Goal: Information Seeking & Learning: Learn about a topic

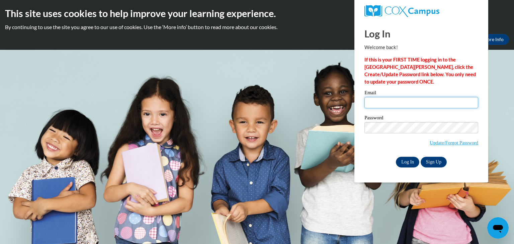
type input "lybalyba1011@gmail.com"
click at [401, 164] on input "Log In" at bounding box center [407, 162] width 23 height 11
click at [411, 162] on input "Log In" at bounding box center [407, 162] width 23 height 11
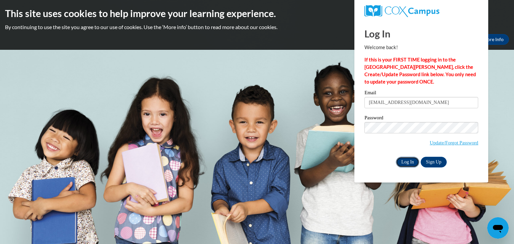
click at [411, 162] on input "Log In" at bounding box center [407, 162] width 23 height 11
click at [404, 160] on input "Log In" at bounding box center [407, 162] width 23 height 11
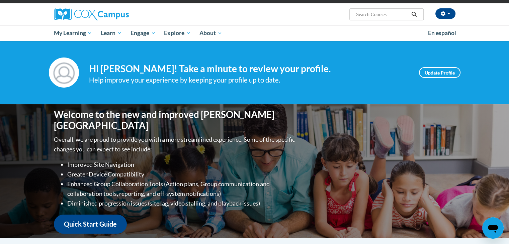
scroll to position [47, 0]
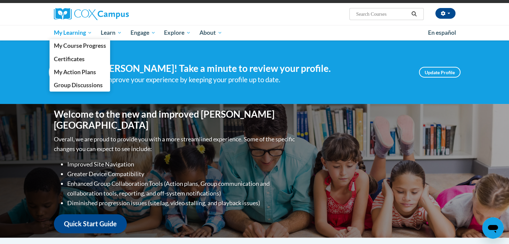
click at [67, 34] on span "My Learning" at bounding box center [73, 33] width 38 height 8
click at [72, 46] on span "My Course Progress" at bounding box center [80, 45] width 52 height 7
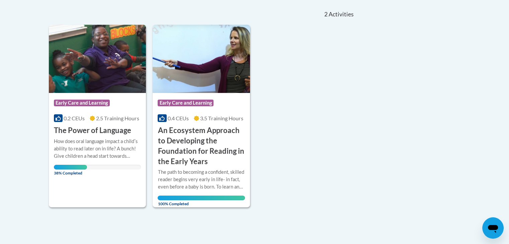
scroll to position [147, 0]
click at [78, 73] on img at bounding box center [97, 58] width 97 height 68
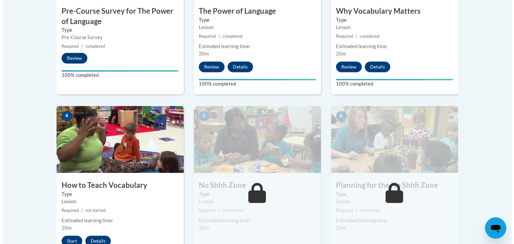
scroll to position [358, 0]
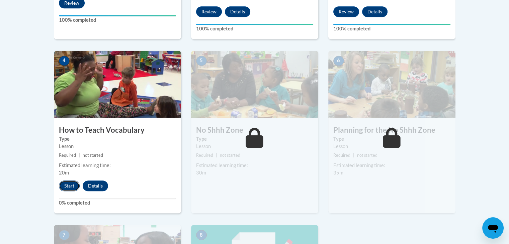
click at [69, 185] on button "Start" at bounding box center [69, 186] width 21 height 11
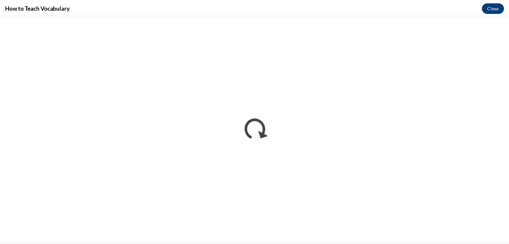
scroll to position [0, 0]
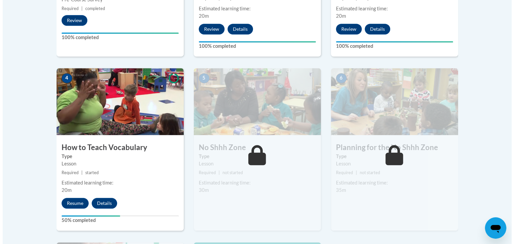
scroll to position [341, 0]
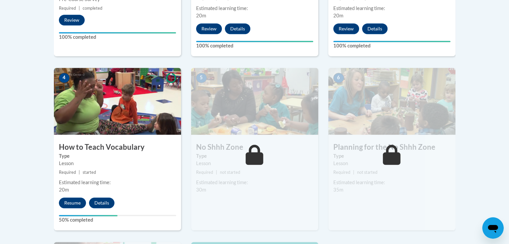
click at [123, 133] on img at bounding box center [117, 101] width 127 height 67
click at [71, 204] on button "Resume" at bounding box center [72, 203] width 27 height 11
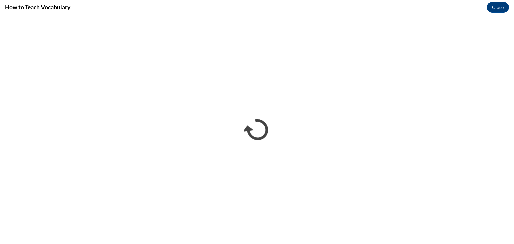
scroll to position [0, 0]
click at [502, 9] on button "Close" at bounding box center [497, 7] width 22 height 11
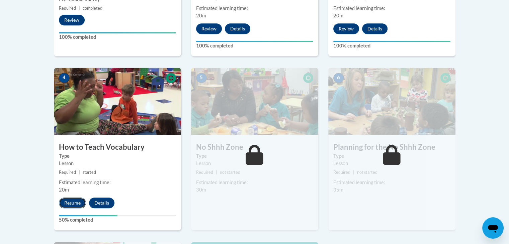
click at [72, 203] on button "Resume" at bounding box center [72, 203] width 27 height 11
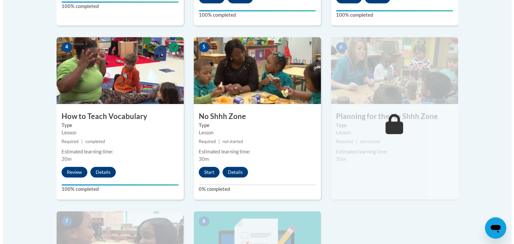
scroll to position [384, 0]
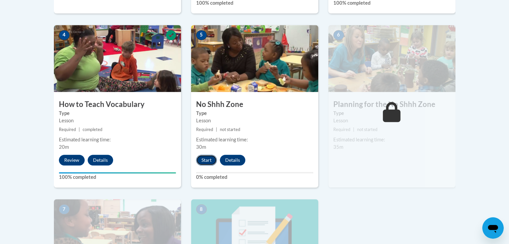
click at [205, 159] on button "Start" at bounding box center [206, 160] width 21 height 11
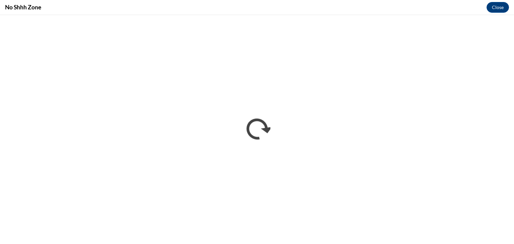
scroll to position [0, 0]
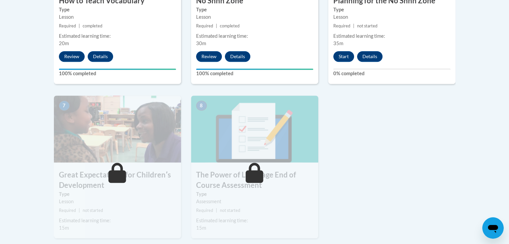
scroll to position [488, 0]
